Goal: Find contact information: Find contact information

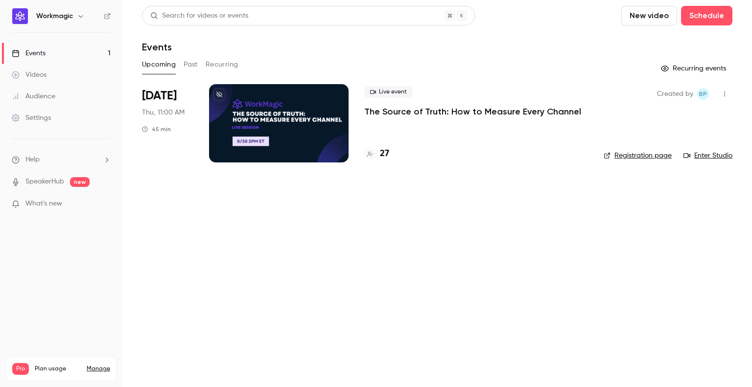
click at [449, 104] on div "Live event The Source of Truth: How to Measure Every Channel" at bounding box center [476, 101] width 224 height 31
click at [457, 115] on p "The Source of Truth: How to Measure Every Channel" at bounding box center [472, 112] width 217 height 12
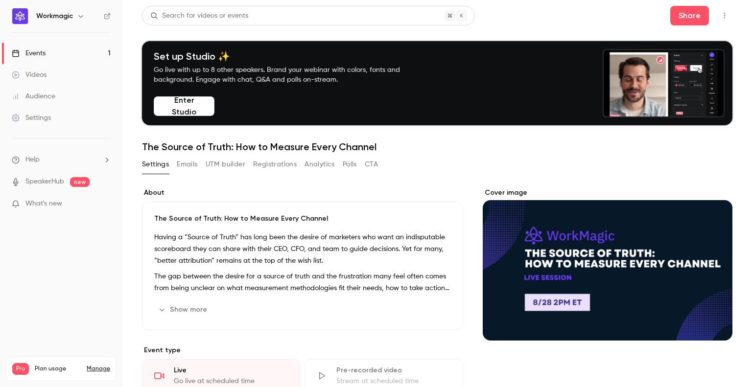
click at [273, 167] on button "Registrations" at bounding box center [275, 165] width 44 height 16
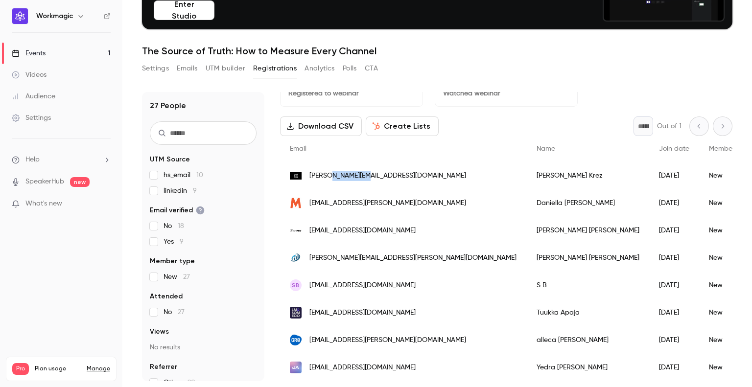
drag, startPoint x: 382, startPoint y: 174, endPoint x: 331, endPoint y: 179, distance: 51.1
click at [331, 179] on div "[PERSON_NAME][EMAIL_ADDRESS][DOMAIN_NAME]" at bounding box center [403, 175] width 247 height 27
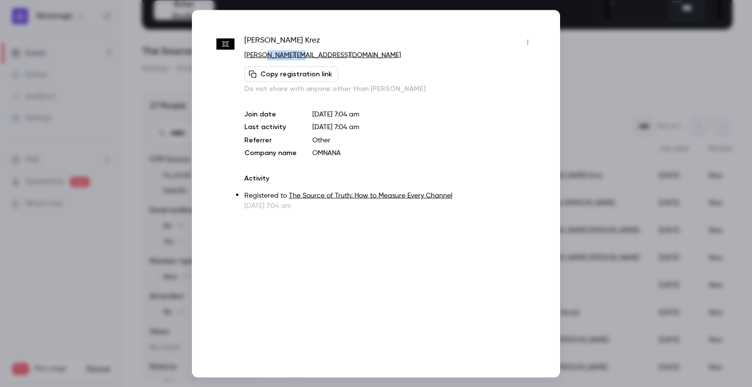
drag, startPoint x: 325, startPoint y: 51, endPoint x: 268, endPoint y: 56, distance: 56.5
click at [268, 56] on p "[PERSON_NAME][EMAIL_ADDRESS][DOMAIN_NAME]" at bounding box center [389, 55] width 291 height 10
copy link "[DOMAIN_NAME]"
click at [595, 56] on div at bounding box center [376, 193] width 752 height 387
